Goal: Answer question/provide support: Share knowledge or assist other users

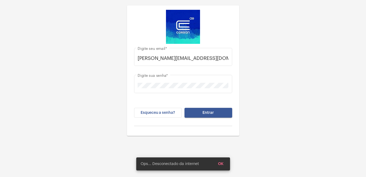
click at [224, 113] on button "Entrar" at bounding box center [208, 113] width 48 height 10
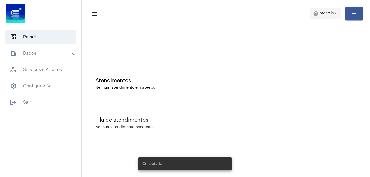
click at [317, 9] on span "help Intervalo arrow_drop_down" at bounding box center [325, 13] width 25 height 10
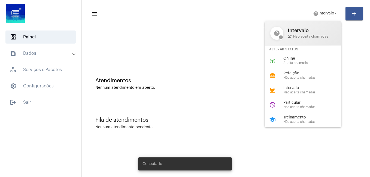
click at [297, 58] on span "Online" at bounding box center [314, 59] width 62 height 4
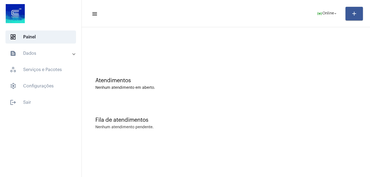
click at [258, 54] on div at bounding box center [225, 45] width 283 height 31
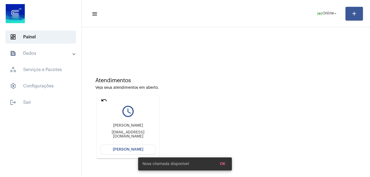
click at [216, 68] on div "Atendimentos Veja seus atendimentos em aberto. undo query_builder [PERSON_NAME]…" at bounding box center [225, 115] width 283 height 109
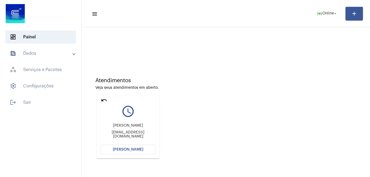
click at [131, 148] on span "[PERSON_NAME]" at bounding box center [128, 150] width 30 height 4
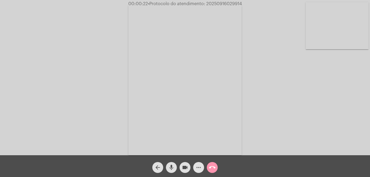
click at [195, 168] on button "more_horiz" at bounding box center [198, 167] width 11 height 11
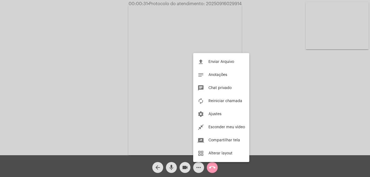
click at [199, 167] on div at bounding box center [185, 88] width 370 height 177
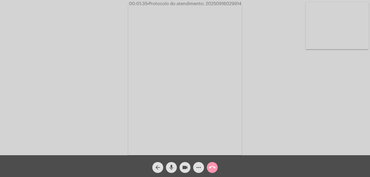
click at [327, 13] on video at bounding box center [336, 25] width 63 height 47
click at [327, 13] on div "Acessando Câmera e Microfone..." at bounding box center [185, 78] width 369 height 155
click at [223, 34] on video at bounding box center [233, 79] width 201 height 151
click at [116, 66] on video at bounding box center [83, 79] width 113 height 151
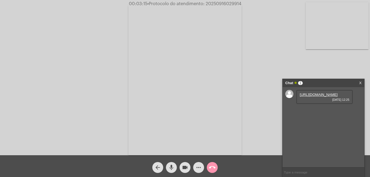
click at [316, 97] on link "[URL][DOMAIN_NAME]" at bounding box center [318, 95] width 38 height 4
click at [361, 82] on div "Chat 1 X" at bounding box center [323, 83] width 82 height 8
click at [361, 82] on link "X" at bounding box center [360, 83] width 2 height 8
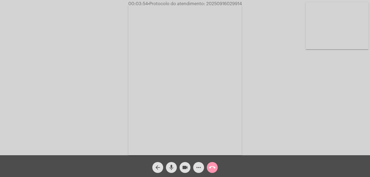
click at [214, 167] on mat-icon "call_end" at bounding box center [212, 167] width 7 height 7
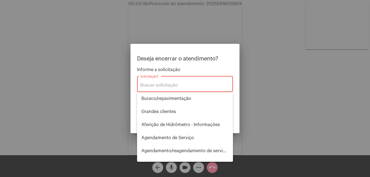
click at [188, 81] on div "Solicitação *" at bounding box center [184, 83] width 89 height 17
click at [184, 88] on div "Solicitação *" at bounding box center [184, 83] width 89 height 17
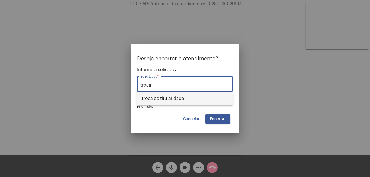
click at [183, 99] on span "Troca de titularidade" at bounding box center [184, 98] width 87 height 13
type input "Troca de titularidade"
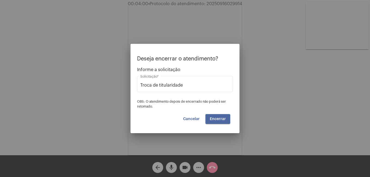
click at [225, 117] on button "Encerrar" at bounding box center [217, 119] width 25 height 10
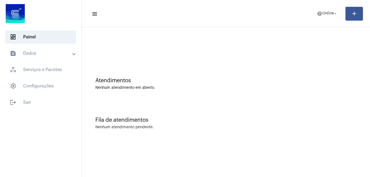
click at [192, 55] on div at bounding box center [225, 45] width 283 height 31
click at [317, 14] on mat-icon "help" at bounding box center [319, 13] width 5 height 5
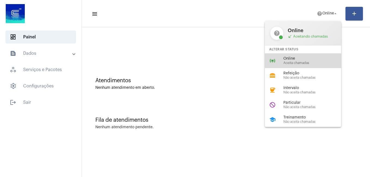
click at [311, 55] on div "online_prediction Online Aceita chamadas" at bounding box center [307, 60] width 85 height 15
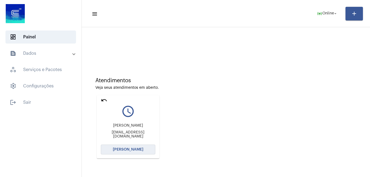
click at [146, 151] on button "[PERSON_NAME]" at bounding box center [128, 150] width 54 height 10
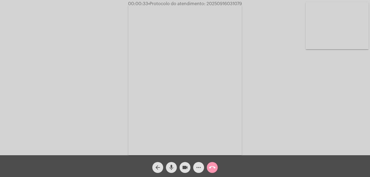
click at [197, 166] on mat-icon "more_horiz" at bounding box center [198, 167] width 7 height 7
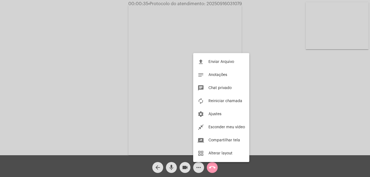
click at [197, 171] on div at bounding box center [185, 88] width 370 height 177
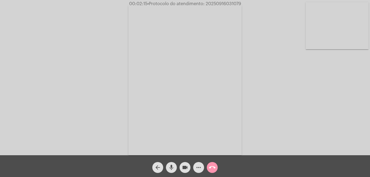
click at [198, 168] on mat-icon "more_horiz" at bounding box center [198, 167] width 7 height 7
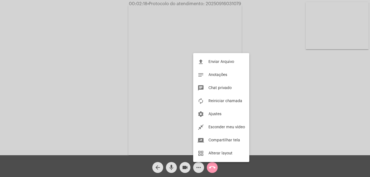
click at [200, 170] on div at bounding box center [185, 88] width 370 height 177
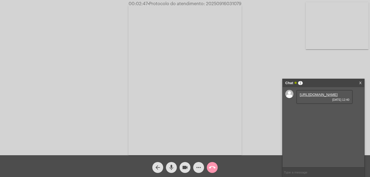
click at [315, 97] on link "https://neft-transfer-bucket.s3.amazonaws.com/temp-1b0e6166-5c02-ffcb-8b05-ab9d…" at bounding box center [318, 95] width 38 height 4
click at [185, 169] on mat-icon "videocam" at bounding box center [185, 167] width 7 height 7
click at [173, 167] on mat-icon "mic" at bounding box center [171, 167] width 7 height 7
click at [185, 169] on mat-icon "videocam_off" at bounding box center [185, 167] width 7 height 7
click at [170, 165] on mat-icon "mic_off" at bounding box center [171, 167] width 7 height 7
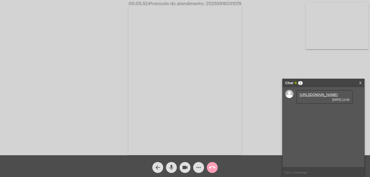
click at [214, 169] on mat-icon "call_end" at bounding box center [212, 167] width 7 height 7
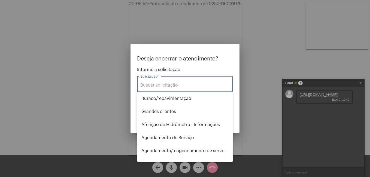
click at [170, 83] on input "Solicitação *" at bounding box center [184, 85] width 89 height 5
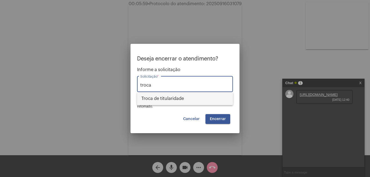
click at [178, 94] on span "Troca de titularidade" at bounding box center [184, 98] width 87 height 13
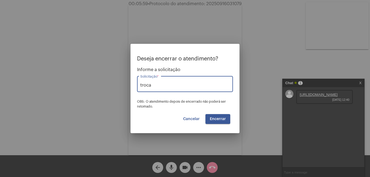
type input "Troca de titularidade"
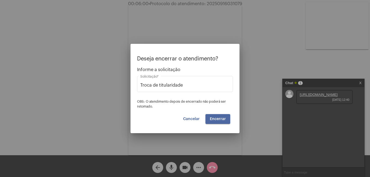
click at [217, 118] on span "Encerrar" at bounding box center [218, 119] width 16 height 4
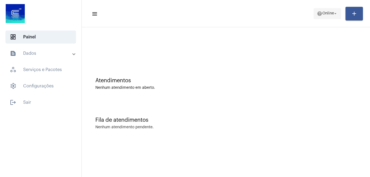
click at [323, 17] on span "help Online arrow_drop_down" at bounding box center [327, 13] width 21 height 10
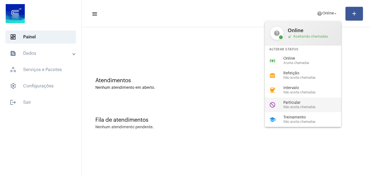
click at [277, 103] on div "do_not_disturb Particular Não aceita chamadas" at bounding box center [307, 104] width 85 height 15
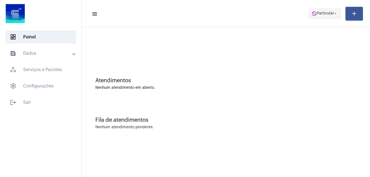
click at [331, 17] on span "do_not_disturb Particular arrow_drop_down" at bounding box center [324, 13] width 26 height 10
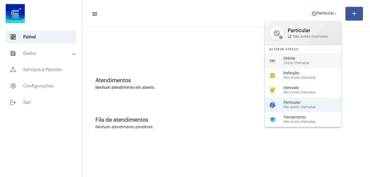
click at [280, 59] on div "online_prediction Online Aceita chamadas" at bounding box center [307, 60] width 85 height 15
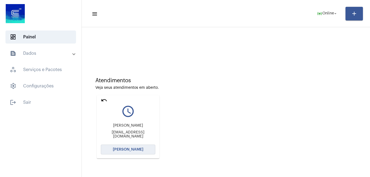
click at [133, 153] on button "[PERSON_NAME]" at bounding box center [128, 150] width 54 height 10
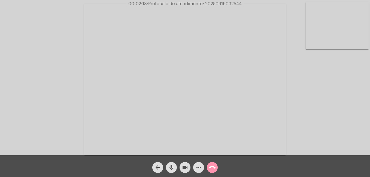
click at [185, 169] on mat-icon "videocam" at bounding box center [185, 167] width 7 height 7
click at [173, 168] on mat-icon "mic" at bounding box center [171, 167] width 7 height 7
click at [185, 168] on mat-icon "videocam_off" at bounding box center [185, 167] width 7 height 7
click at [171, 169] on mat-icon "mic_off" at bounding box center [171, 167] width 7 height 7
click at [185, 168] on mat-icon "videocam" at bounding box center [185, 167] width 7 height 7
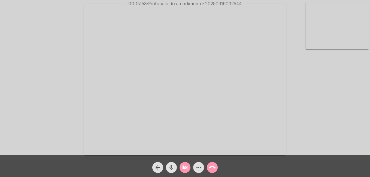
click at [172, 167] on mat-icon "mic" at bounding box center [171, 167] width 7 height 7
click at [181, 168] on button "videocam_off" at bounding box center [184, 167] width 11 height 11
click at [173, 167] on mat-icon "mic_off" at bounding box center [171, 167] width 7 height 7
click at [212, 170] on mat-icon "call_end" at bounding box center [212, 167] width 7 height 7
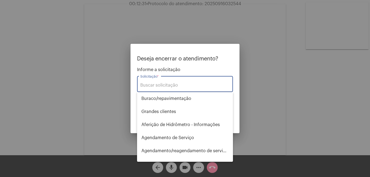
click at [154, 84] on input "Solicitação *" at bounding box center [184, 85] width 89 height 5
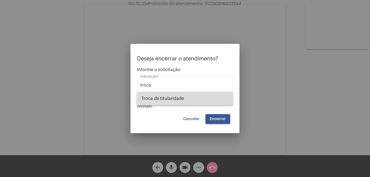
click at [174, 98] on span "Troca de titularidade" at bounding box center [184, 98] width 87 height 13
type input "Troca de titularidade"
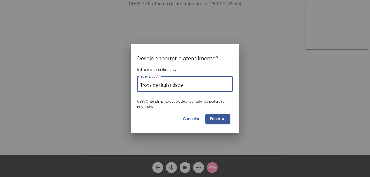
click at [219, 118] on span "Encerrar" at bounding box center [218, 119] width 16 height 4
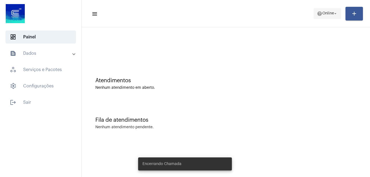
click at [326, 13] on span "Online" at bounding box center [328, 14] width 12 height 4
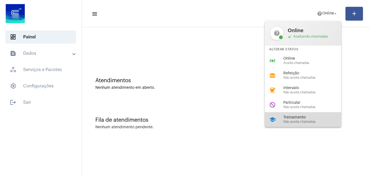
click at [291, 120] on span "Não aceita chamadas" at bounding box center [314, 122] width 62 height 4
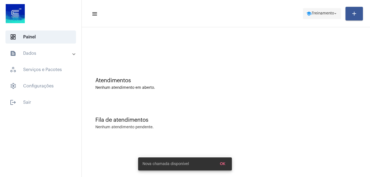
click at [326, 13] on span "Treinamento" at bounding box center [322, 14] width 22 height 4
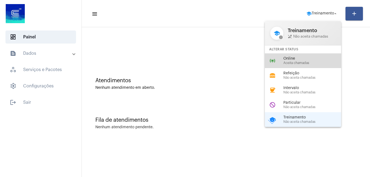
click at [287, 57] on span "Online" at bounding box center [314, 59] width 62 height 4
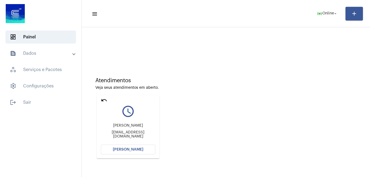
click at [121, 151] on span "[PERSON_NAME]" at bounding box center [128, 150] width 30 height 4
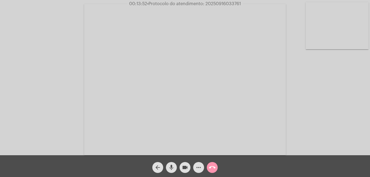
click at [211, 166] on mat-icon "call_end" at bounding box center [212, 167] width 7 height 7
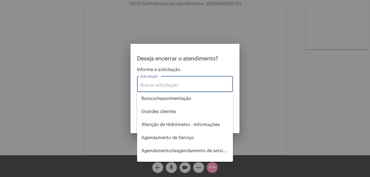
click at [174, 84] on input "Solicitação *" at bounding box center [184, 85] width 89 height 5
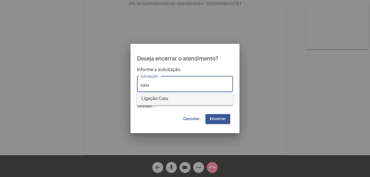
click at [166, 99] on span "Ligação Caiu" at bounding box center [184, 98] width 87 height 13
type input "Ligação Caiu"
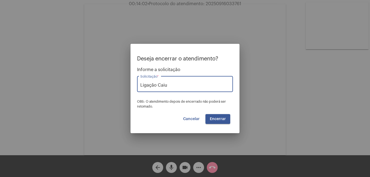
click at [211, 117] on button "Encerrar" at bounding box center [217, 119] width 25 height 10
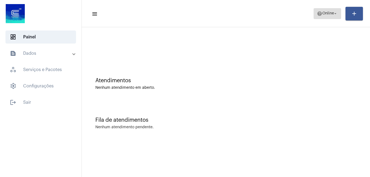
click at [318, 14] on mat-icon "help" at bounding box center [319, 13] width 5 height 5
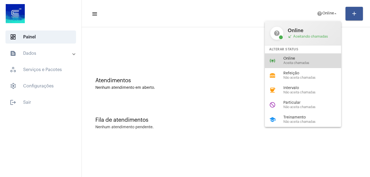
click at [279, 59] on div "online_prediction Online Aceita chamadas" at bounding box center [307, 60] width 85 height 15
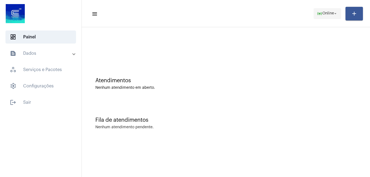
click at [335, 12] on mat-icon "arrow_drop_down" at bounding box center [335, 13] width 5 height 5
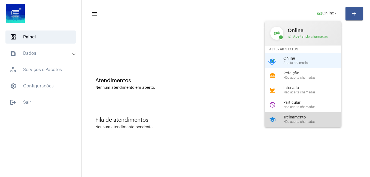
click at [299, 118] on span "Treinamento" at bounding box center [314, 117] width 62 height 4
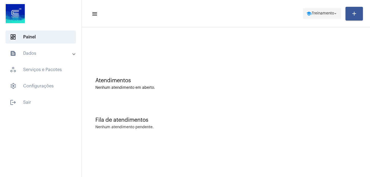
click at [321, 13] on span "Treinamento" at bounding box center [322, 14] width 22 height 4
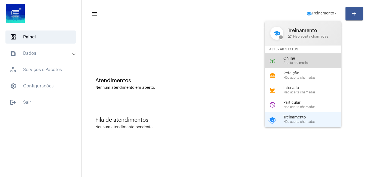
click at [294, 61] on span "Aceita chamadas" at bounding box center [314, 63] width 62 height 4
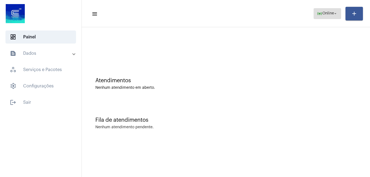
click at [317, 16] on span "online_prediction Online arrow_drop_down" at bounding box center [327, 13] width 21 height 10
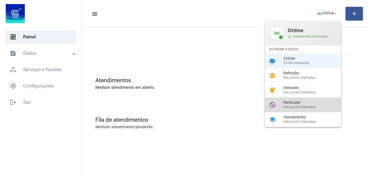
click at [294, 99] on div "do_not_disturb Particular Não aceita chamadas" at bounding box center [307, 104] width 85 height 15
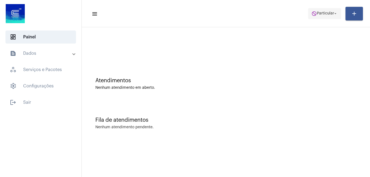
click at [323, 12] on span "Particular" at bounding box center [325, 14] width 17 height 4
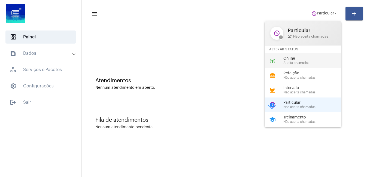
click at [292, 59] on span "Online" at bounding box center [314, 59] width 62 height 4
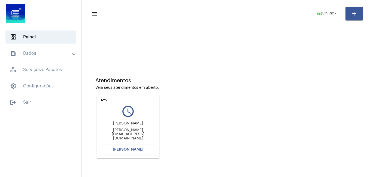
click at [136, 149] on span "[PERSON_NAME]" at bounding box center [128, 150] width 30 height 4
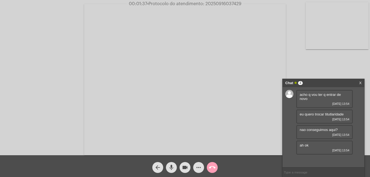
click at [212, 164] on span "call_end" at bounding box center [212, 167] width 7 height 11
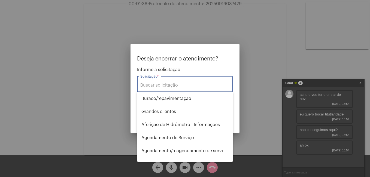
click at [178, 87] on input "Solicitação *" at bounding box center [184, 85] width 89 height 5
type input "c"
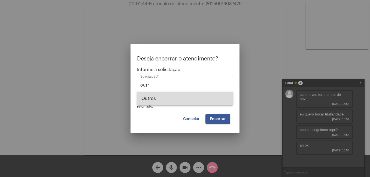
click at [183, 99] on span "Outros" at bounding box center [184, 98] width 87 height 13
type input "Outros"
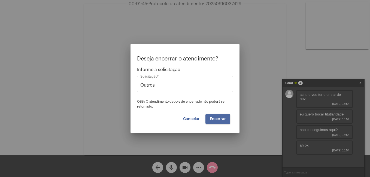
click at [219, 119] on span "Encerrar" at bounding box center [218, 119] width 16 height 4
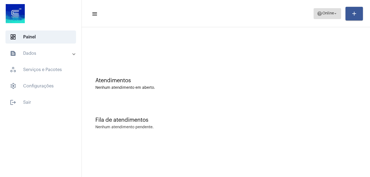
click at [317, 10] on span "help Online arrow_drop_down" at bounding box center [327, 13] width 21 height 10
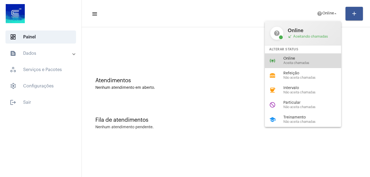
click at [298, 57] on span "Online" at bounding box center [314, 59] width 62 height 4
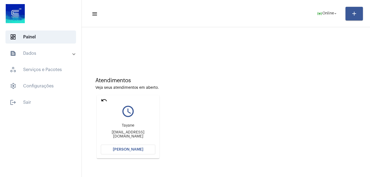
click at [120, 150] on span "[PERSON_NAME]" at bounding box center [128, 150] width 30 height 4
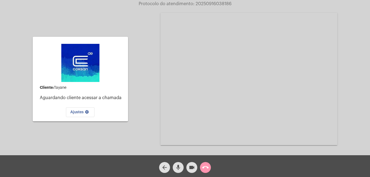
click at [204, 169] on mat-icon "call_end" at bounding box center [205, 167] width 7 height 7
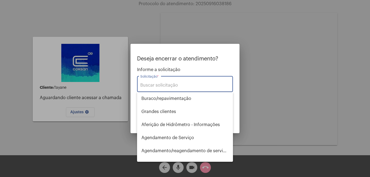
click at [179, 85] on input "Solicitação *" at bounding box center [184, 85] width 89 height 5
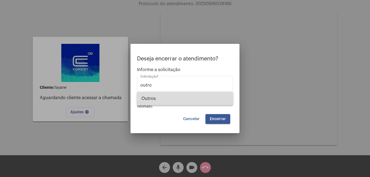
click at [188, 99] on span "Outros" at bounding box center [184, 98] width 87 height 13
type input "Outros"
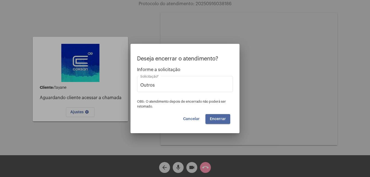
click at [222, 118] on span "Encerrar" at bounding box center [218, 119] width 16 height 4
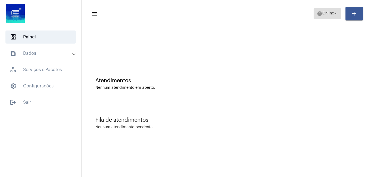
click at [317, 13] on mat-icon "help" at bounding box center [319, 13] width 5 height 5
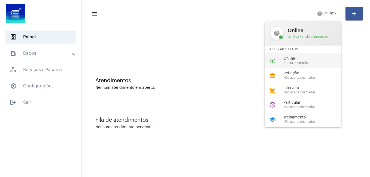
click at [302, 60] on span "Online" at bounding box center [314, 59] width 62 height 4
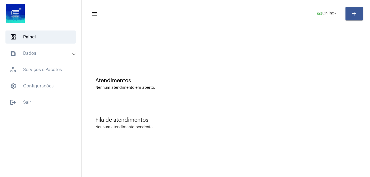
click at [236, 148] on mat-sidenav-content "menu online_prediction Online arrow_drop_down add Atendimentos Nenhum atendimen…" at bounding box center [226, 88] width 288 height 177
click at [189, 102] on div "Fila de atendimentos Nenhum atendimento pendente." at bounding box center [225, 120] width 283 height 39
click at [188, 101] on div "Fila de atendimentos Nenhum atendimento pendente." at bounding box center [225, 120] width 283 height 39
click at [298, 11] on mat-toolbar-row "menu help Online arrow_drop_down add" at bounding box center [226, 13] width 288 height 17
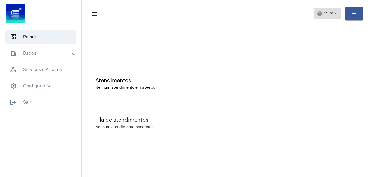
click at [331, 11] on span "help Online arrow_drop_down" at bounding box center [327, 13] width 21 height 10
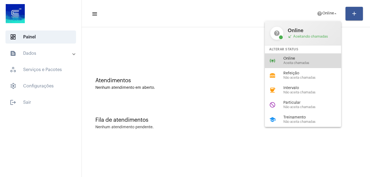
click at [280, 57] on div "online_prediction Online Aceita chamadas" at bounding box center [307, 60] width 85 height 15
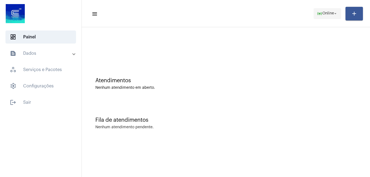
click at [322, 18] on span "online_prediction Online arrow_drop_down" at bounding box center [327, 13] width 21 height 10
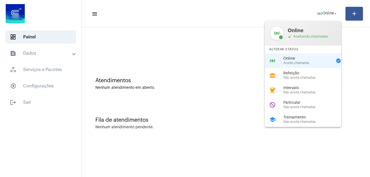
click at [292, 127] on div at bounding box center [185, 88] width 370 height 177
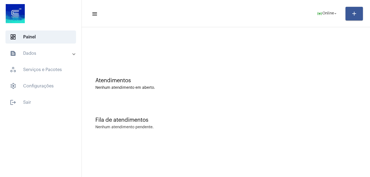
click at [291, 121] on div "Fila de atendimentos" at bounding box center [225, 120] width 261 height 6
click at [313, 17] on button "online_prediction Online arrow_drop_down" at bounding box center [326, 13] width 27 height 11
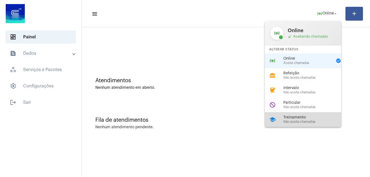
click at [288, 120] on span "Não aceita chamadas" at bounding box center [314, 122] width 62 height 4
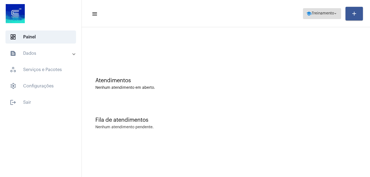
click at [323, 13] on span "Treinamento" at bounding box center [322, 14] width 22 height 4
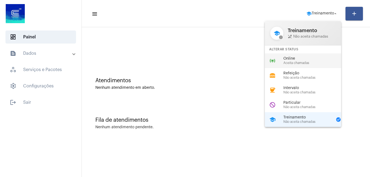
click at [301, 57] on span "Online" at bounding box center [314, 59] width 62 height 4
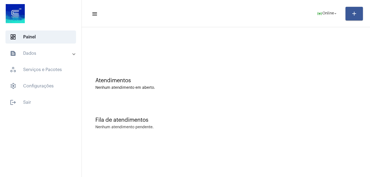
click at [163, 72] on div "Atendimentos Nenhum atendimento em aberto." at bounding box center [225, 80] width 283 height 39
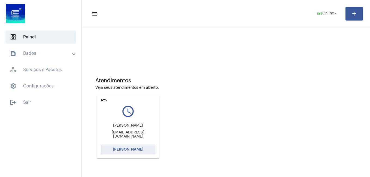
click at [132, 152] on button "[PERSON_NAME]" at bounding box center [128, 150] width 54 height 10
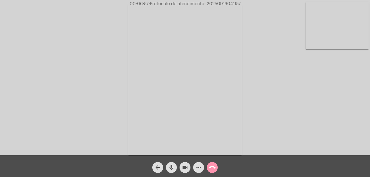
click at [184, 168] on mat-icon "videocam" at bounding box center [185, 167] width 7 height 7
click at [173, 168] on mat-icon "mic" at bounding box center [171, 167] width 7 height 7
click at [185, 164] on mat-icon "videocam_off" at bounding box center [185, 167] width 7 height 7
click at [172, 165] on mat-icon "mic_off" at bounding box center [171, 167] width 7 height 7
click at [210, 170] on mat-icon "call_end" at bounding box center [212, 167] width 7 height 7
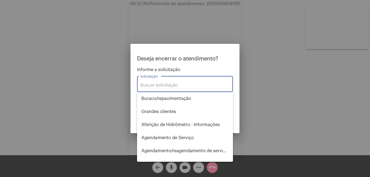
click at [161, 84] on input "Solicitação *" at bounding box center [184, 85] width 89 height 5
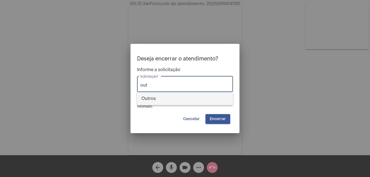
click at [167, 96] on span "Outros" at bounding box center [184, 98] width 87 height 13
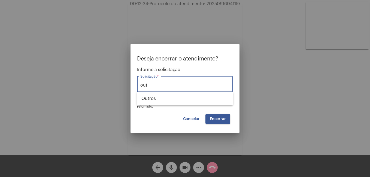
click at [167, 96] on div "out Solicitação *" at bounding box center [185, 87] width 96 height 22
type input "Outros"
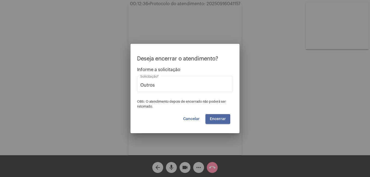
click at [223, 121] on button "Encerrar" at bounding box center [217, 119] width 25 height 10
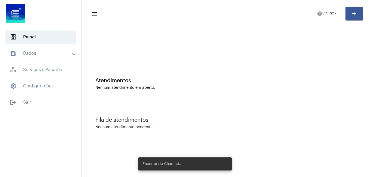
click at [228, 121] on div "Fila de atendimentos" at bounding box center [225, 120] width 261 height 6
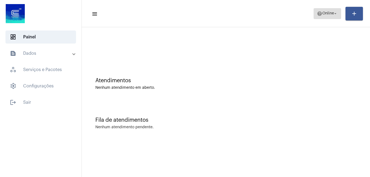
click at [331, 10] on span "help Online arrow_drop_down" at bounding box center [327, 13] width 21 height 10
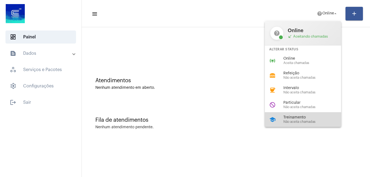
click at [297, 119] on span "Treinamento" at bounding box center [314, 117] width 62 height 4
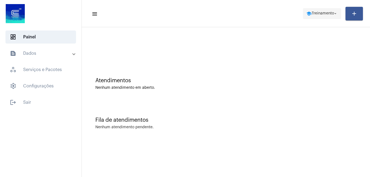
click at [324, 11] on span "school Treinamento arrow_drop_down" at bounding box center [322, 13] width 32 height 10
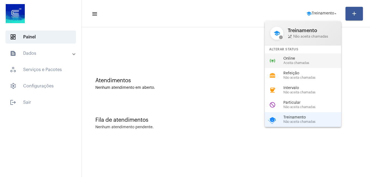
click at [307, 64] on span "Aceita chamadas" at bounding box center [314, 63] width 62 height 4
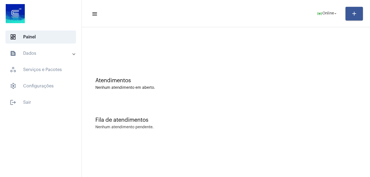
click at [216, 73] on div "Atendimentos Nenhum atendimento em aberto." at bounding box center [225, 80] width 283 height 39
click at [294, 26] on mat-toolbar "menu online_prediction Online arrow_drop_down add" at bounding box center [226, 13] width 288 height 27
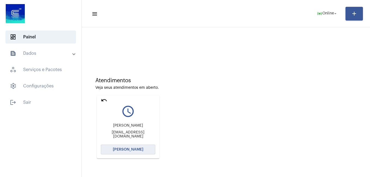
click at [123, 148] on span "[PERSON_NAME]" at bounding box center [128, 150] width 30 height 4
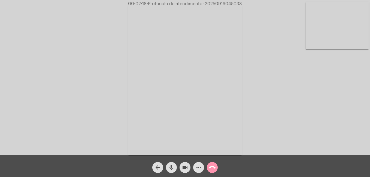
click at [186, 169] on mat-icon "videocam" at bounding box center [185, 167] width 7 height 7
click at [173, 167] on mat-icon "mic" at bounding box center [171, 167] width 7 height 7
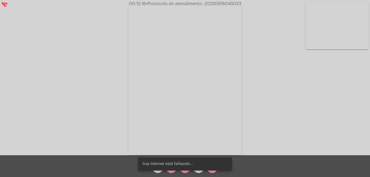
click at [174, 170] on snack-bar-container "Sua Internet está falhando..." at bounding box center [185, 163] width 94 height 13
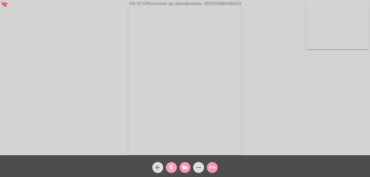
click at [172, 168] on mat-icon "mic_off" at bounding box center [171, 167] width 7 height 7
click at [171, 167] on mat-icon "mic" at bounding box center [171, 167] width 7 height 7
click at [185, 170] on mat-icon "videocam_off" at bounding box center [185, 167] width 7 height 7
click at [172, 169] on mat-icon "mic_off" at bounding box center [171, 167] width 7 height 7
click at [183, 170] on mat-icon "videocam" at bounding box center [185, 167] width 7 height 7
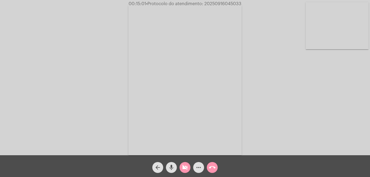
click at [172, 169] on mat-icon "mic" at bounding box center [171, 167] width 7 height 7
click at [176, 171] on div "mic_off" at bounding box center [171, 166] width 14 height 14
click at [185, 166] on mat-icon "videocam_off" at bounding box center [185, 167] width 7 height 7
click at [212, 169] on mat-icon "call_end" at bounding box center [212, 167] width 7 height 7
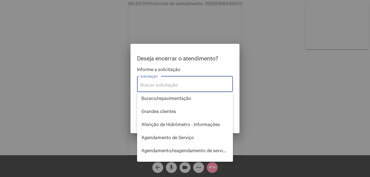
click at [178, 85] on input "Solicitação *" at bounding box center [184, 85] width 89 height 5
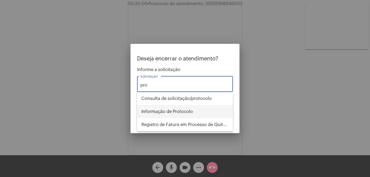
click at [182, 111] on span "Informação de Protocolo" at bounding box center [184, 111] width 87 height 13
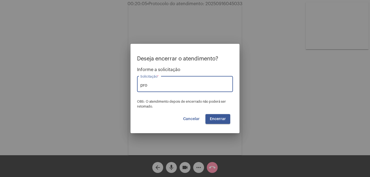
type input "Informação de Protocolo"
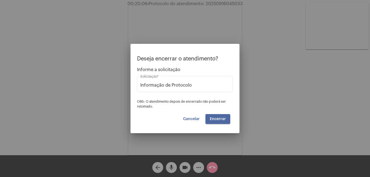
click at [216, 123] on button "Encerrar" at bounding box center [217, 119] width 25 height 10
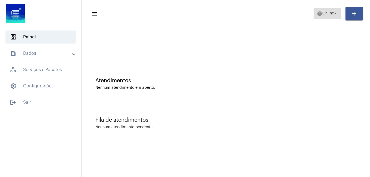
click at [323, 13] on span "Online" at bounding box center [328, 14] width 12 height 4
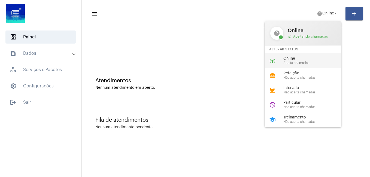
click at [307, 60] on span "Online" at bounding box center [314, 59] width 62 height 4
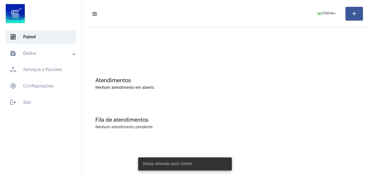
click at [274, 12] on mat-toolbar-row "menu online_prediction Online arrow_drop_down add" at bounding box center [226, 13] width 288 height 17
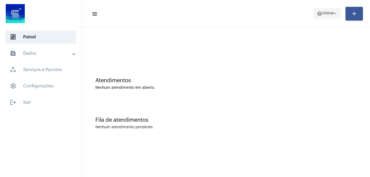
click at [318, 17] on span "help Online arrow_drop_down" at bounding box center [327, 13] width 21 height 10
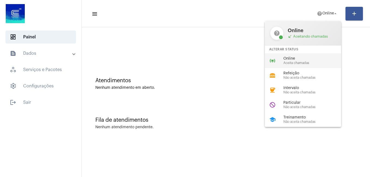
click at [282, 61] on div "online_prediction Online Aceita chamadas" at bounding box center [307, 60] width 85 height 15
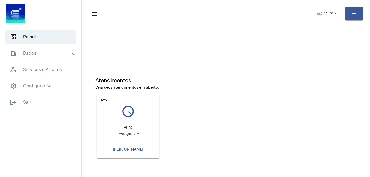
click at [143, 151] on button "[PERSON_NAME]" at bounding box center [128, 150] width 54 height 10
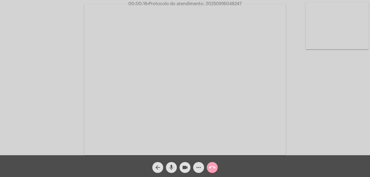
click at [214, 169] on mat-icon "call_end" at bounding box center [212, 167] width 7 height 7
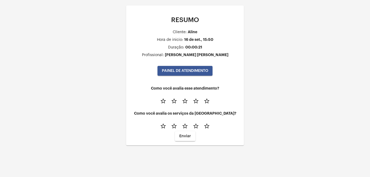
click at [205, 102] on mat-icon "star_border" at bounding box center [206, 101] width 7 height 7
click at [189, 135] on span "Enviar" at bounding box center [185, 136] width 12 height 4
click at [188, 136] on span "Enviar" at bounding box center [185, 136] width 12 height 4
click at [198, 69] on span "PAINEL DE ATENDIMENTO" at bounding box center [185, 71] width 46 height 4
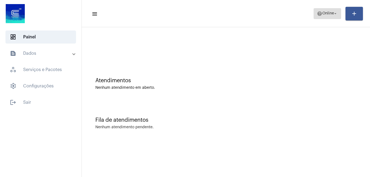
click at [325, 12] on span "Online" at bounding box center [328, 14] width 12 height 4
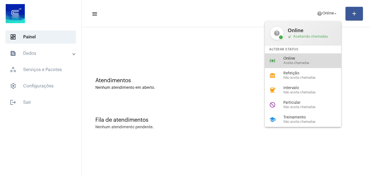
click at [297, 55] on div "online_prediction Online Aceita chamadas" at bounding box center [307, 60] width 85 height 15
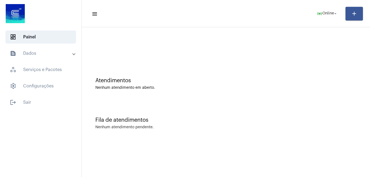
click at [266, 33] on div at bounding box center [225, 45] width 283 height 31
click at [160, 102] on div "Fila de atendimentos Nenhum atendimento pendente." at bounding box center [225, 120] width 283 height 39
click at [234, 65] on div "Atendimentos Nenhum atendimento em aberto." at bounding box center [225, 80] width 283 height 39
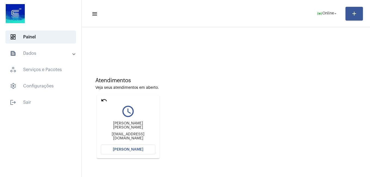
click at [218, 74] on div "Atendimentos Veja seus atendimentos em aberto. undo query_builder [PERSON_NAME]…" at bounding box center [225, 115] width 283 height 109
click at [136, 151] on button "[PERSON_NAME]" at bounding box center [128, 150] width 54 height 10
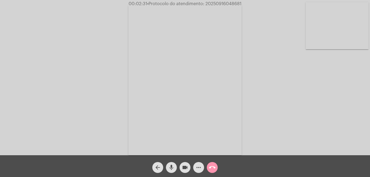
click at [200, 167] on mat-icon "more_horiz" at bounding box center [198, 167] width 7 height 7
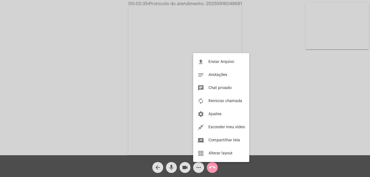
click at [201, 168] on div at bounding box center [185, 88] width 370 height 177
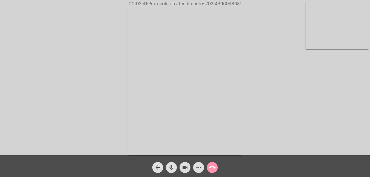
click at [200, 166] on mat-icon "more_horiz" at bounding box center [198, 167] width 7 height 7
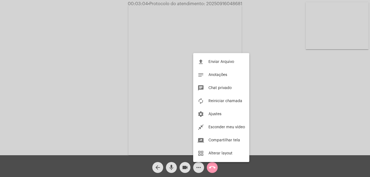
click at [197, 170] on div at bounding box center [185, 88] width 370 height 177
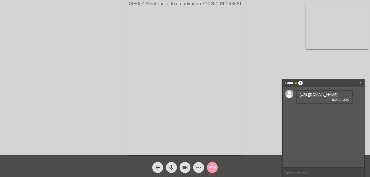
click at [314, 97] on link "[URL][DOMAIN_NAME]" at bounding box center [318, 95] width 38 height 4
click at [330, 12] on video at bounding box center [336, 25] width 63 height 47
click at [323, 112] on link "[URL][DOMAIN_NAME]" at bounding box center [318, 110] width 38 height 4
drag, startPoint x: 59, startPoint y: 78, endPoint x: 67, endPoint y: 77, distance: 8.8
click at [59, 78] on video at bounding box center [66, 79] width 63 height 84
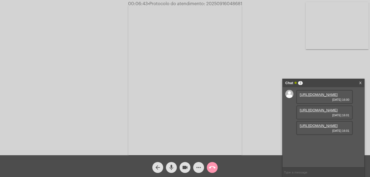
scroll to position [5, 0]
click at [316, 128] on link "[URL][DOMAIN_NAME]" at bounding box center [318, 126] width 38 height 4
click at [337, 143] on link "[URL][DOMAIN_NAME]" at bounding box center [318, 141] width 38 height 4
click at [320, 13] on video at bounding box center [336, 25] width 63 height 47
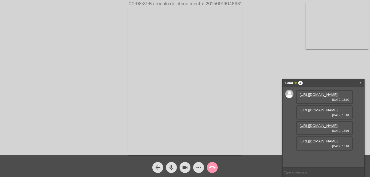
click at [320, 13] on div "Acessando Câmera e Microfone..." at bounding box center [185, 78] width 369 height 155
click at [73, 95] on video at bounding box center [66, 79] width 63 height 84
click at [323, 155] on link "[URL][DOMAIN_NAME]" at bounding box center [318, 157] width 38 height 4
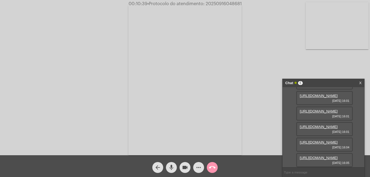
scroll to position [88, 0]
click at [323, 156] on link "[URL][DOMAIN_NAME]" at bounding box center [318, 158] width 38 height 4
click at [332, 156] on link "[URL][DOMAIN_NAME]" at bounding box center [318, 158] width 38 height 4
click at [360, 65] on div "Acessando Câmera e Microfone..." at bounding box center [185, 78] width 369 height 155
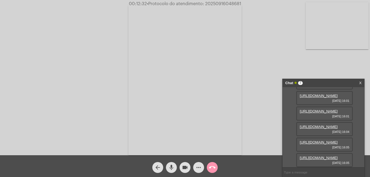
click at [319, 156] on link "[URL][DOMAIN_NAME]" at bounding box center [318, 158] width 38 height 4
click at [343, 59] on div "Acessando Câmera e Microfone..." at bounding box center [185, 78] width 369 height 155
click at [325, 125] on link "[URL][DOMAIN_NAME]" at bounding box center [318, 127] width 38 height 4
drag, startPoint x: 352, startPoint y: 112, endPoint x: 349, endPoint y: 116, distance: 5.1
click at [352, 112] on div "[URL][DOMAIN_NAME] [DATE] 16:00 [URL][DOMAIN_NAME] [DATE] 16:01 [URL][DOMAIN_NA…" at bounding box center [323, 127] width 82 height 80
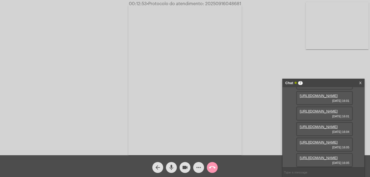
click at [322, 140] on link "[URL][DOMAIN_NAME]" at bounding box center [318, 142] width 38 height 4
drag, startPoint x: 351, startPoint y: 113, endPoint x: 343, endPoint y: 146, distance: 33.6
click at [351, 137] on div "[URL][DOMAIN_NAME] [DATE] 16:05" at bounding box center [324, 144] width 57 height 14
click at [327, 156] on link "[URL][DOMAIN_NAME]" at bounding box center [318, 158] width 38 height 4
click at [320, 156] on link "[URL][DOMAIN_NAME]" at bounding box center [318, 158] width 38 height 4
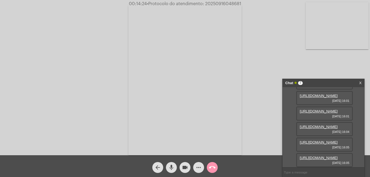
click at [356, 79] on div "Chat 7 X [URL][DOMAIN_NAME] [DATE] 16:00 [URL][DOMAIN_NAME] [DATE] 16:01 [URL][…" at bounding box center [323, 128] width 82 height 98
click at [313, 125] on link "[URL][DOMAIN_NAME]" at bounding box center [318, 127] width 38 height 4
click at [356, 111] on div "[URL][DOMAIN_NAME] [DATE] 16:00 [URL][DOMAIN_NAME] [DATE] 16:01 [URL][DOMAIN_NA…" at bounding box center [323, 127] width 82 height 80
click at [317, 140] on link "[URL][DOMAIN_NAME]" at bounding box center [318, 142] width 38 height 4
click at [354, 113] on div "[URL][DOMAIN_NAME] [DATE] 16:00 [URL][DOMAIN_NAME] [DATE] 16:01 [URL][DOMAIN_NA…" at bounding box center [323, 127] width 82 height 80
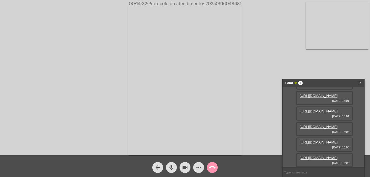
click at [314, 156] on link "[URL][DOMAIN_NAME]" at bounding box center [318, 158] width 38 height 4
click at [222, 170] on div "arrow_back mic videocam more_horiz call_end" at bounding box center [185, 166] width 370 height 22
click at [320, 160] on link "[URL][DOMAIN_NAME]" at bounding box center [318, 158] width 38 height 4
click at [318, 156] on link "[URL][DOMAIN_NAME]" at bounding box center [318, 158] width 38 height 4
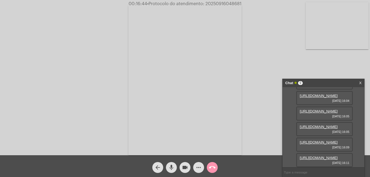
scroll to position [171, 0]
click at [316, 156] on link "[URL][DOMAIN_NAME]" at bounding box center [318, 158] width 38 height 4
click at [230, 169] on div "arrow_back mic videocam more_horiz call_end" at bounding box center [185, 166] width 370 height 22
click at [361, 84] on link "X" at bounding box center [360, 83] width 2 height 8
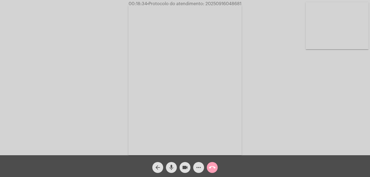
click at [209, 167] on button "call_end" at bounding box center [212, 167] width 11 height 11
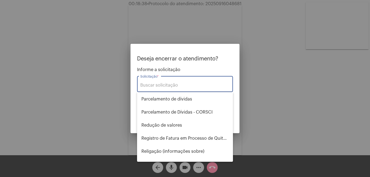
scroll to position [436, 0]
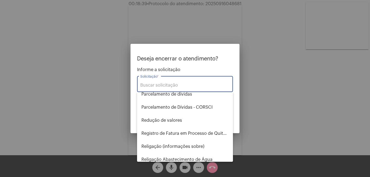
click at [179, 84] on input "Solicitação *" at bounding box center [184, 85] width 89 height 5
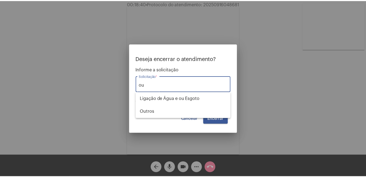
scroll to position [0, 0]
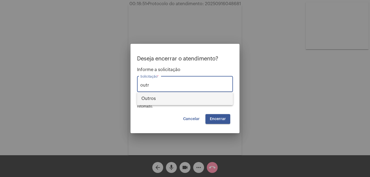
click at [178, 99] on span "Outros" at bounding box center [184, 98] width 87 height 13
type input "Outros"
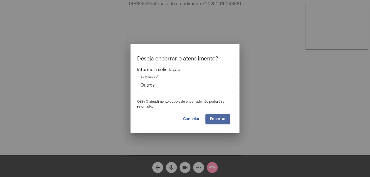
click at [219, 116] on button "Encerrar" at bounding box center [217, 119] width 25 height 10
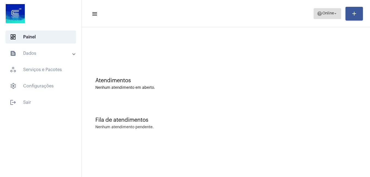
click at [318, 10] on span "help Online arrow_drop_down" at bounding box center [327, 13] width 21 height 10
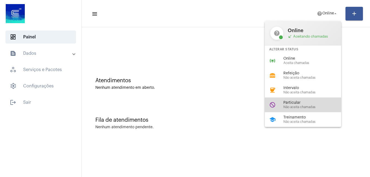
click at [288, 108] on span "Não aceita chamadas" at bounding box center [314, 107] width 62 height 4
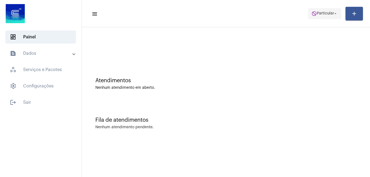
click at [322, 10] on span "do_not_disturb Particular arrow_drop_down" at bounding box center [324, 13] width 26 height 10
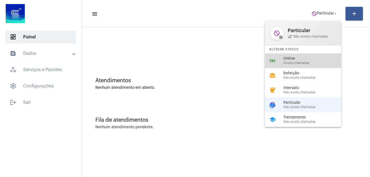
click at [286, 63] on span "Aceita chamadas" at bounding box center [314, 63] width 62 height 4
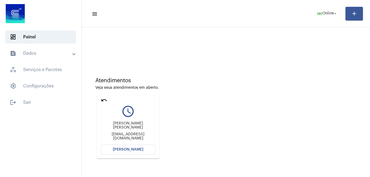
click at [133, 147] on button "[PERSON_NAME]" at bounding box center [128, 150] width 54 height 10
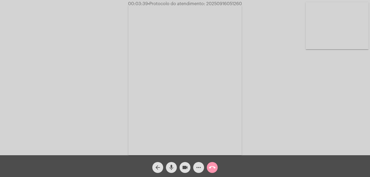
click at [212, 165] on mat-icon "call_end" at bounding box center [212, 167] width 7 height 7
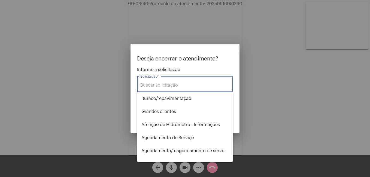
click at [179, 85] on input "Solicitação *" at bounding box center [184, 85] width 89 height 5
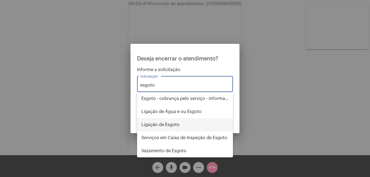
click at [177, 126] on span "Ligação de Esgoto" at bounding box center [184, 124] width 87 height 13
type input "Ligação de Esgoto"
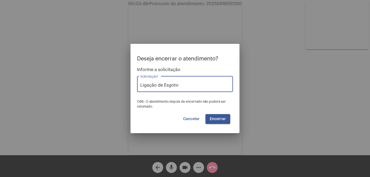
click at [215, 119] on span "Encerrar" at bounding box center [218, 119] width 16 height 4
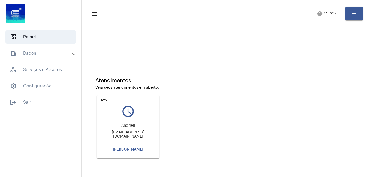
click at [127, 152] on button "[PERSON_NAME]" at bounding box center [128, 150] width 54 height 10
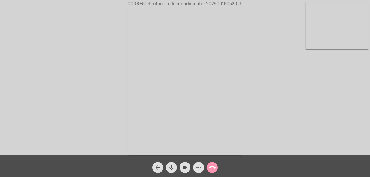
click at [199, 167] on mat-icon "more_horiz" at bounding box center [198, 167] width 7 height 7
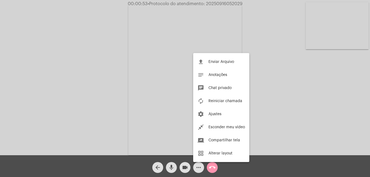
click at [200, 169] on div at bounding box center [185, 88] width 370 height 177
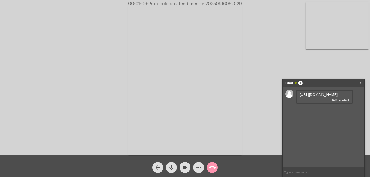
click at [311, 97] on link "[URL][DOMAIN_NAME]" at bounding box center [318, 95] width 38 height 4
click at [330, 112] on link "[URL][DOMAIN_NAME]" at bounding box center [318, 110] width 38 height 4
click at [323, 157] on div "[URL][DOMAIN_NAME] [DATE] 16:36 [URL][DOMAIN_NAME] [DATE] 16:36" at bounding box center [323, 127] width 82 height 80
click at [310, 170] on input "text" at bounding box center [323, 172] width 82 height 10
paste input "92.802.784/0001-90"
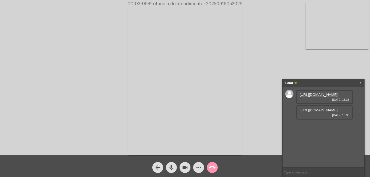
type input "92.802.784/0001-90"
click at [310, 97] on link "[URL][DOMAIN_NAME]" at bounding box center [318, 95] width 38 height 4
click at [316, 112] on link "[URL][DOMAIN_NAME]" at bounding box center [318, 110] width 38 height 4
click at [213, 171] on span "call_end" at bounding box center [212, 167] width 7 height 11
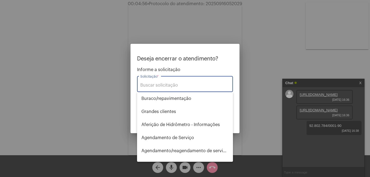
click at [168, 87] on input "Solicitação *" at bounding box center [184, 85] width 89 height 5
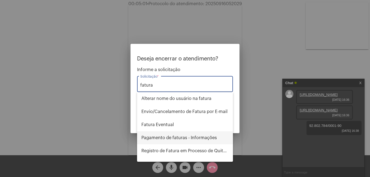
click at [201, 134] on span "Pagamento de faturas - Informações" at bounding box center [184, 137] width 87 height 13
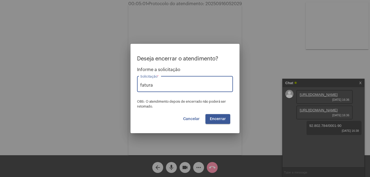
type input "Pagamento de faturas - Informações"
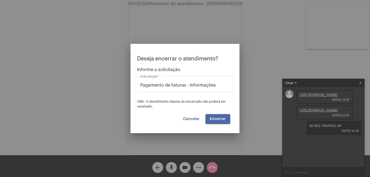
click at [216, 121] on span "Encerrar" at bounding box center [218, 119] width 16 height 4
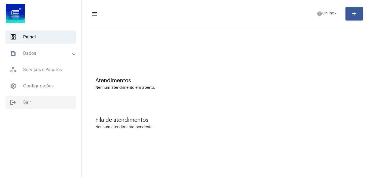
click at [24, 106] on span "logout Sair" at bounding box center [40, 102] width 71 height 13
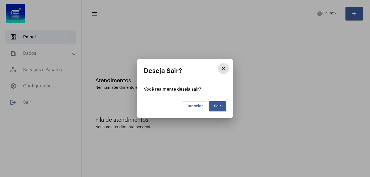
click at [218, 105] on span "Sair" at bounding box center [217, 106] width 7 height 4
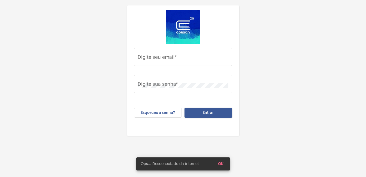
type input "[PERSON_NAME][EMAIL_ADDRESS][PERSON_NAME][DOMAIN_NAME]"
